Goal: Communication & Community: Connect with others

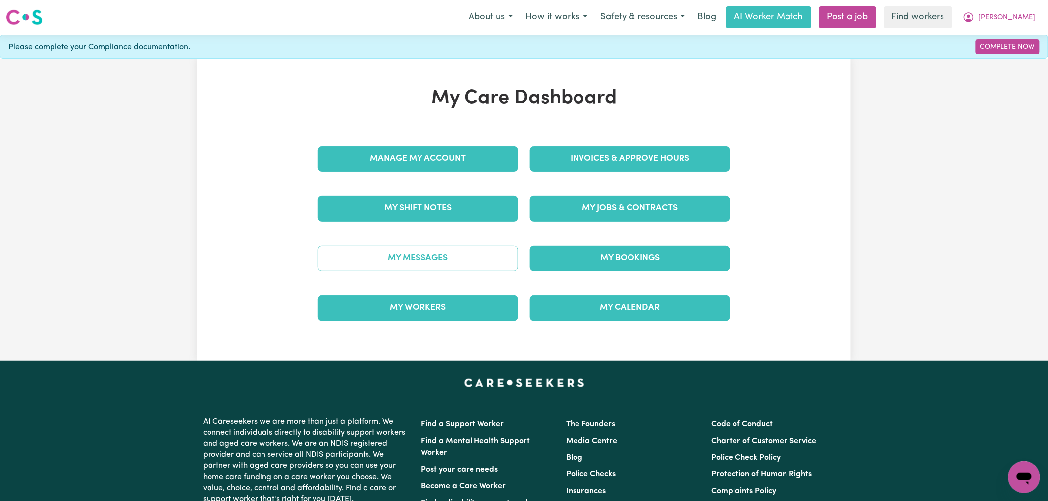
click at [425, 266] on link "My Messages" at bounding box center [418, 259] width 200 height 26
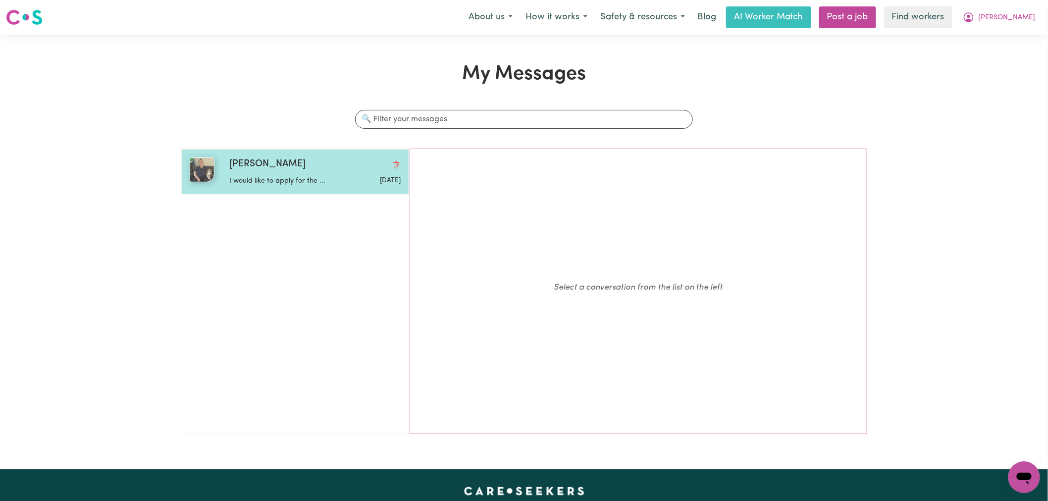
click at [243, 166] on span "[PERSON_NAME]" at bounding box center [267, 164] width 76 height 14
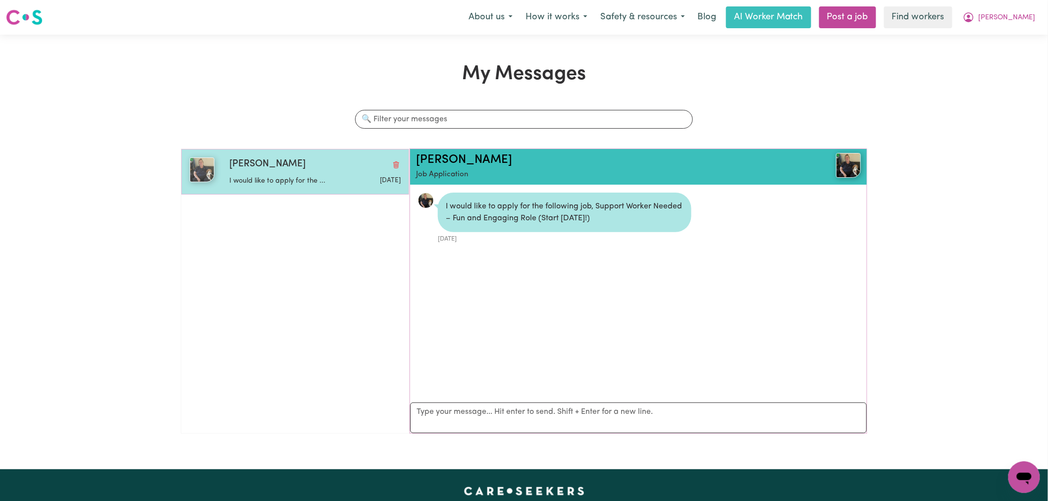
scroll to position [6, 0]
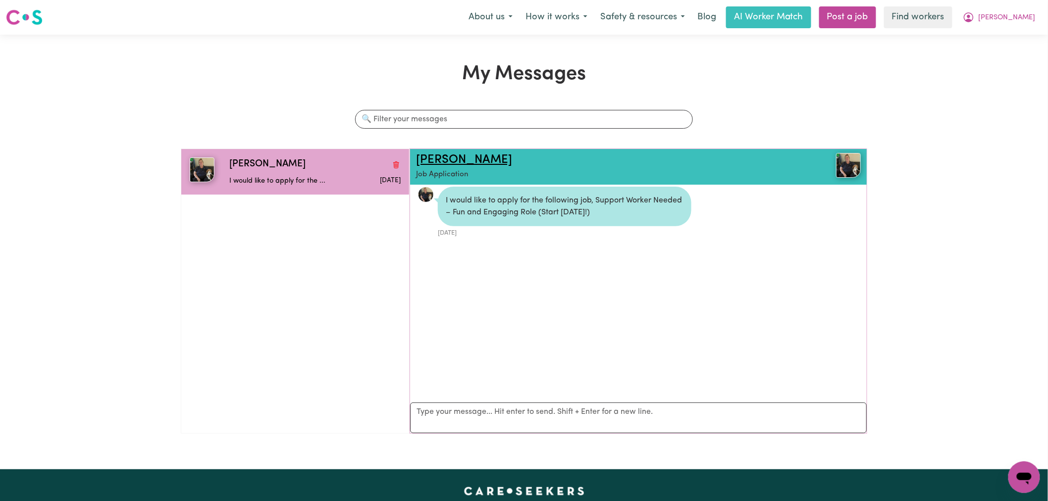
click at [439, 162] on link "[PERSON_NAME]" at bounding box center [464, 160] width 96 height 12
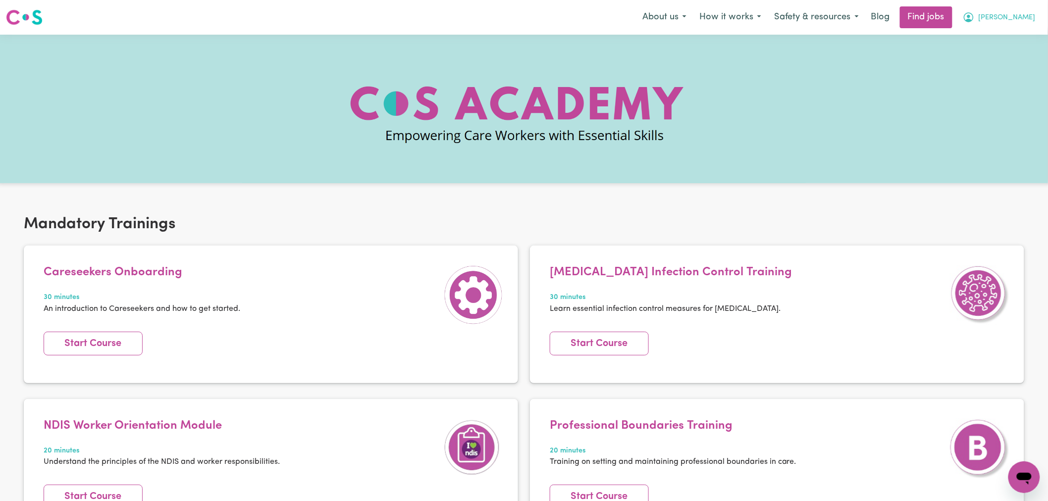
click at [1011, 15] on button "[PERSON_NAME]" at bounding box center [999, 17] width 86 height 21
click at [1014, 74] on link "Logout" at bounding box center [1002, 75] width 78 height 19
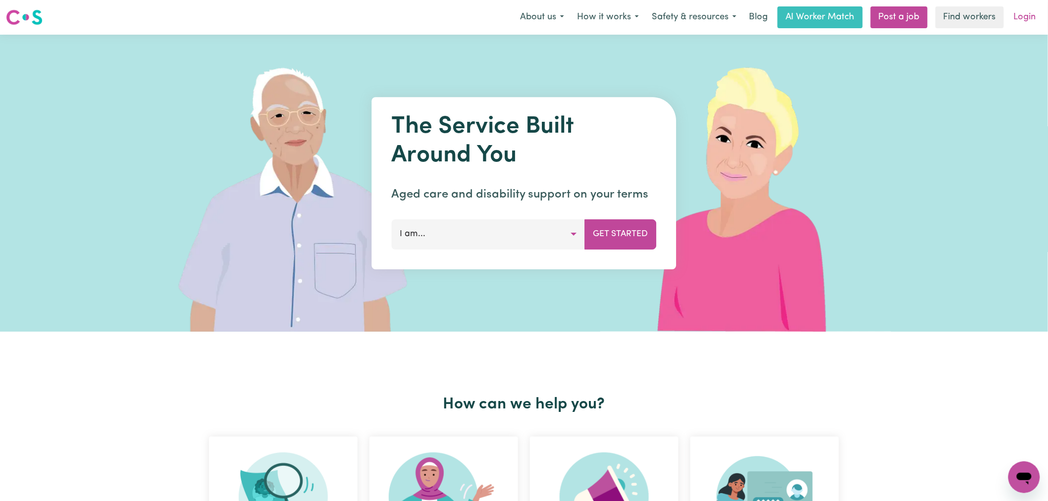
click at [1022, 18] on link "Login" at bounding box center [1025, 17] width 34 height 22
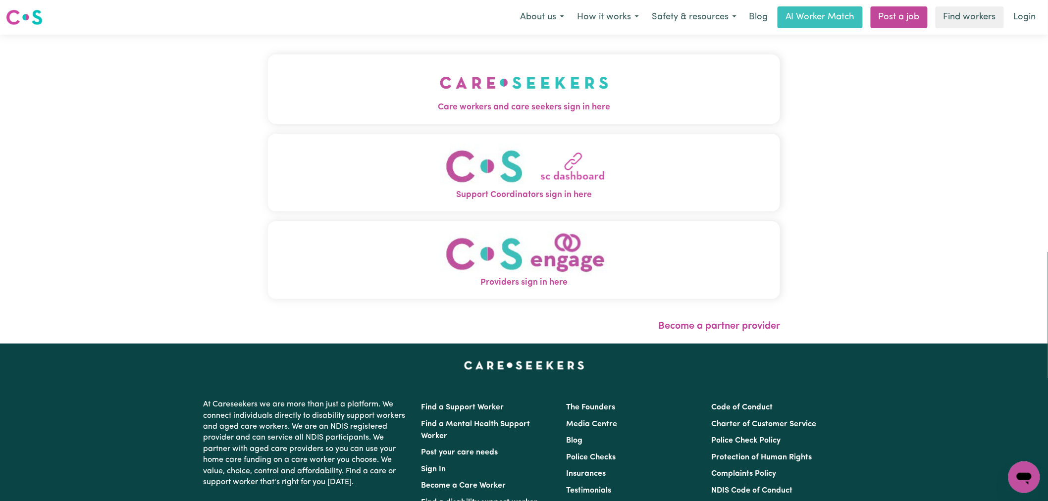
click at [439, 85] on button "Care workers and care seekers sign in here" at bounding box center [524, 88] width 512 height 69
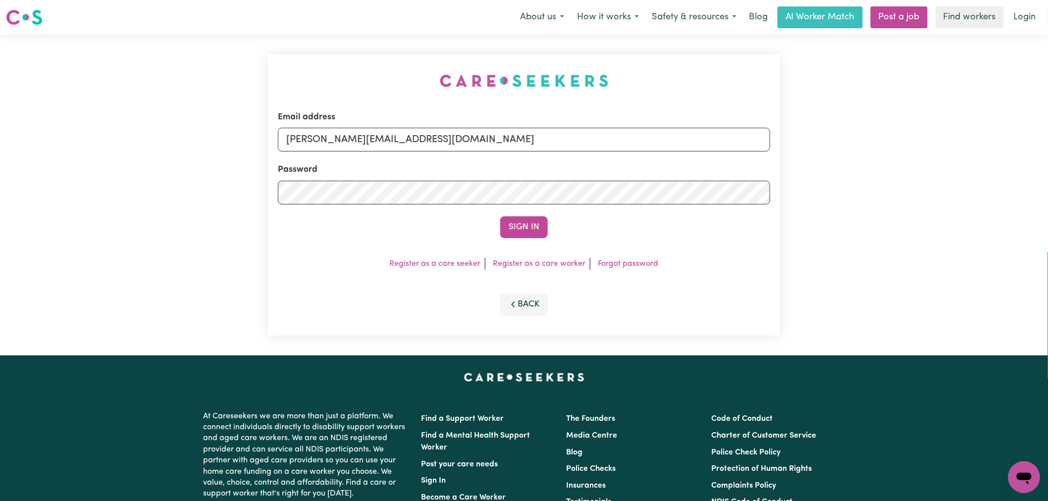
drag, startPoint x: 445, startPoint y: 140, endPoint x: 456, endPoint y: 147, distance: 13.3
click at [445, 140] on input "lindsay@careseekers.com.au" at bounding box center [524, 140] width 492 height 24
click at [508, 122] on div "Email address lindsay@careseekers.com.au" at bounding box center [524, 131] width 492 height 41
click at [513, 144] on input "lindsay@careseekers.com.au" at bounding box center [524, 140] width 492 height 24
drag, startPoint x: 544, startPoint y: 140, endPoint x: 335, endPoint y: 138, distance: 208.5
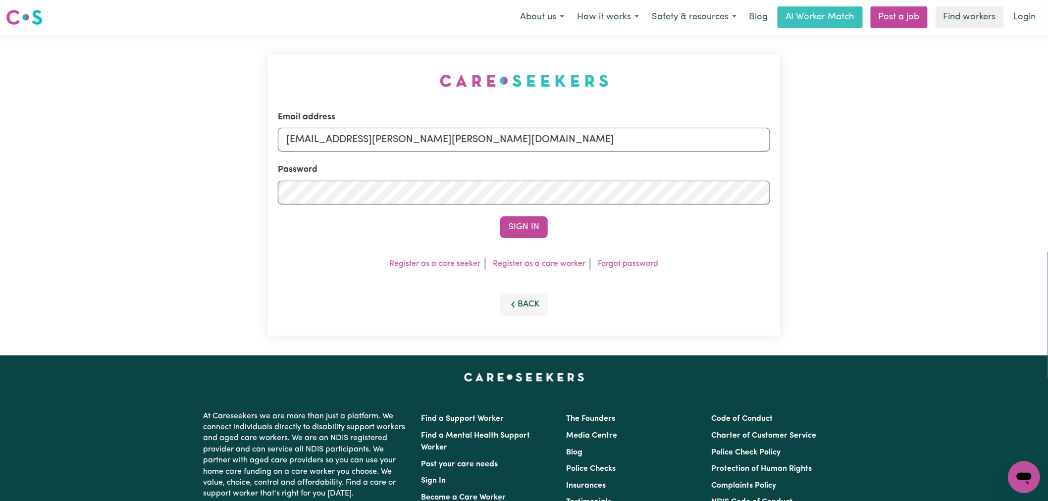
click at [335, 138] on input "superuser~ceciliahamilton-abernathySTRIDE@careseekers.com.au" at bounding box center [524, 140] width 492 height 24
type input "superuser~ceciliahamilton-abernathySTRIDE@careseekers.com.au"
click at [500, 216] on button "Sign In" at bounding box center [524, 227] width 48 height 22
